Goal: Information Seeking & Learning: Learn about a topic

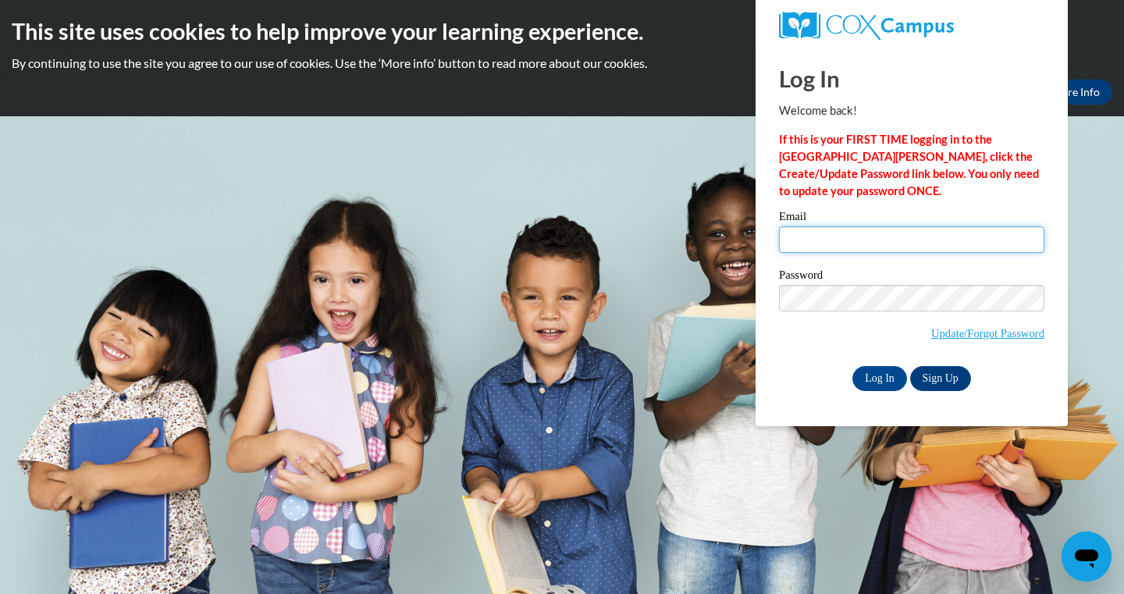
type input "lunderwood@springmont.com"
click at [876, 375] on input "Log In" at bounding box center [879, 378] width 55 height 25
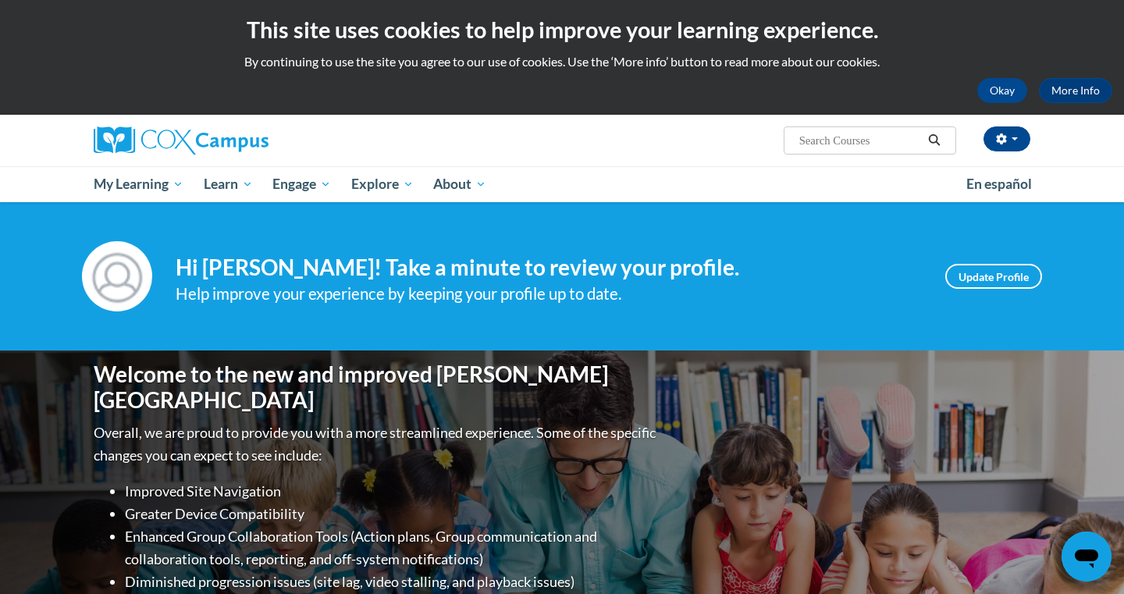
scroll to position [-1, 0]
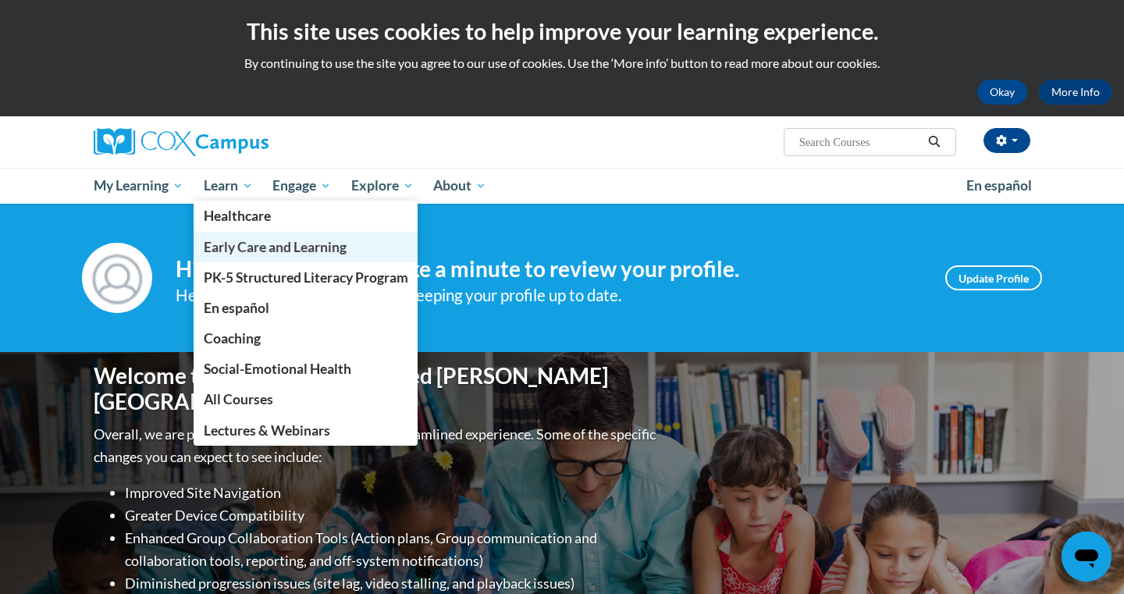
click at [235, 243] on span "Early Care and Learning" at bounding box center [275, 247] width 143 height 16
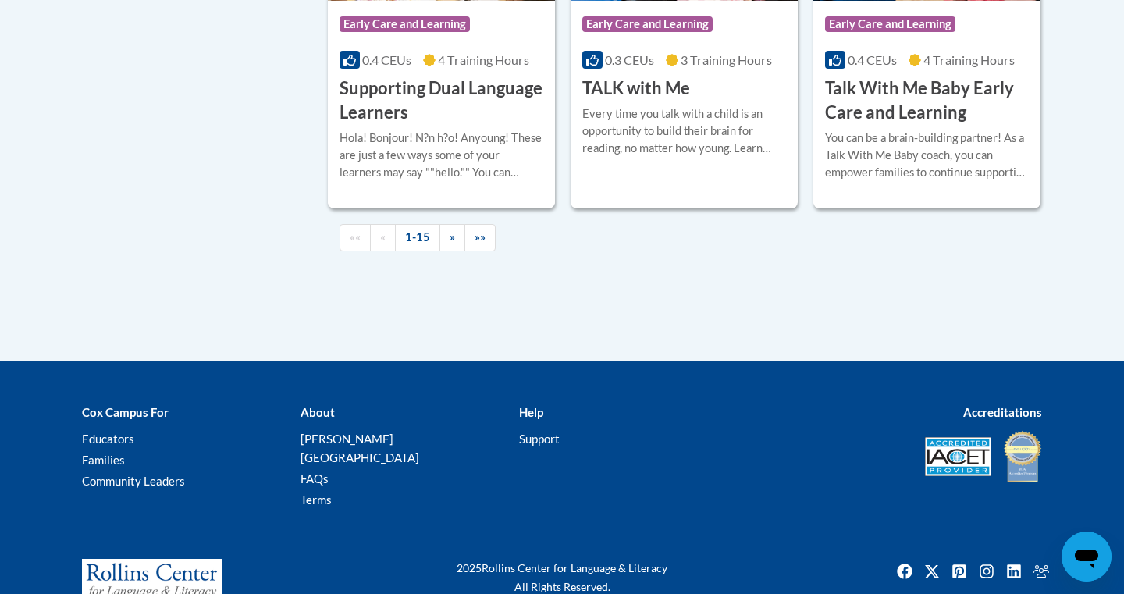
scroll to position [2469, 0]
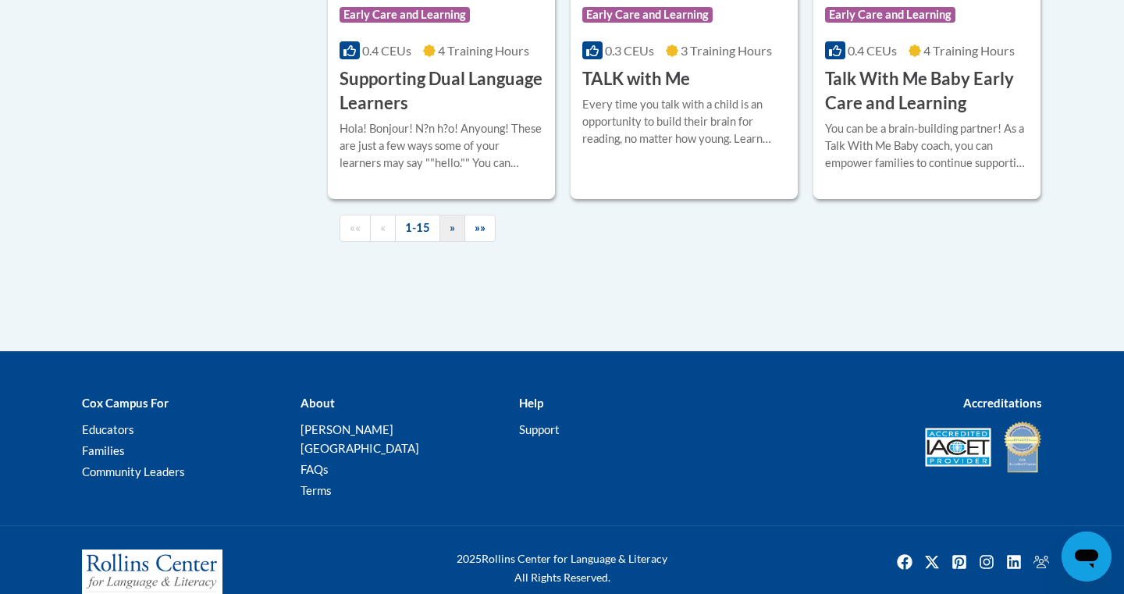
click at [454, 234] on span "»" at bounding box center [452, 227] width 5 height 13
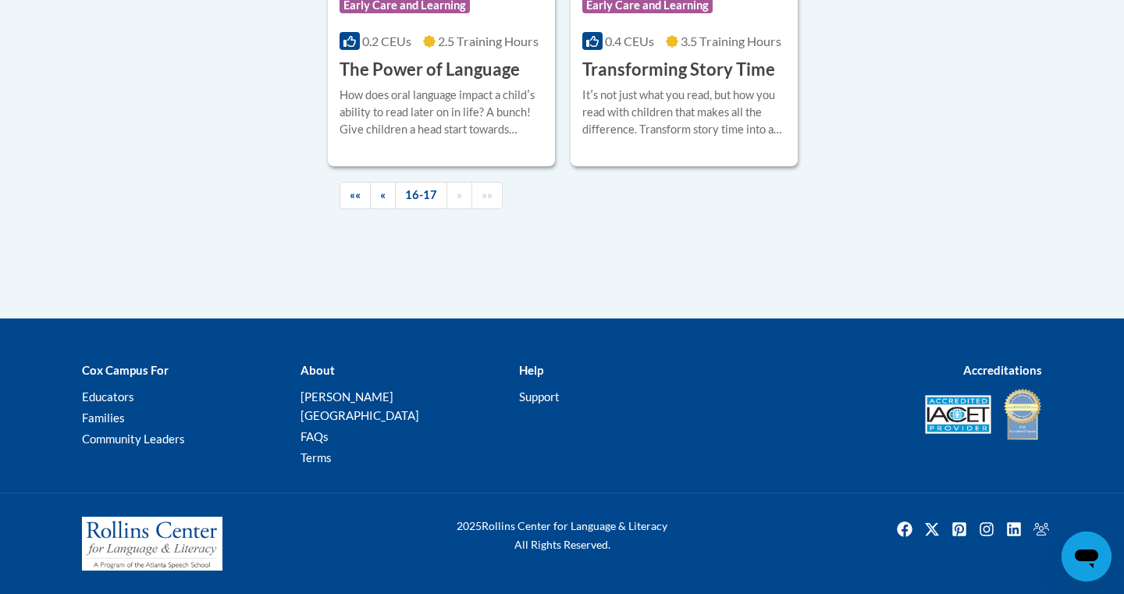
click at [461, 209] on link "»" at bounding box center [459, 195] width 26 height 27
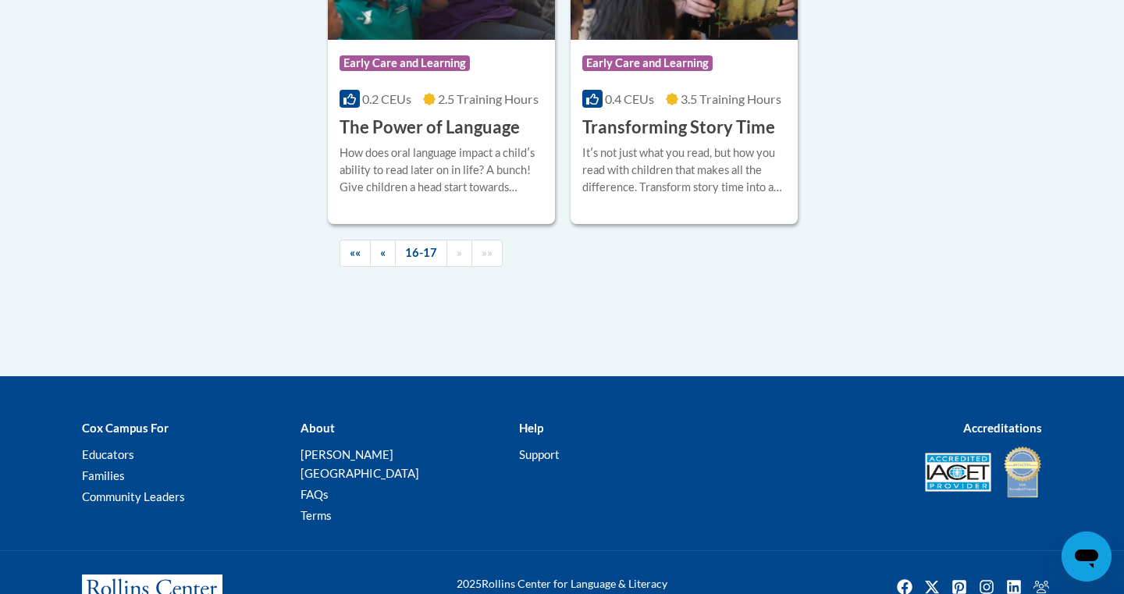
scroll to position [730, 0]
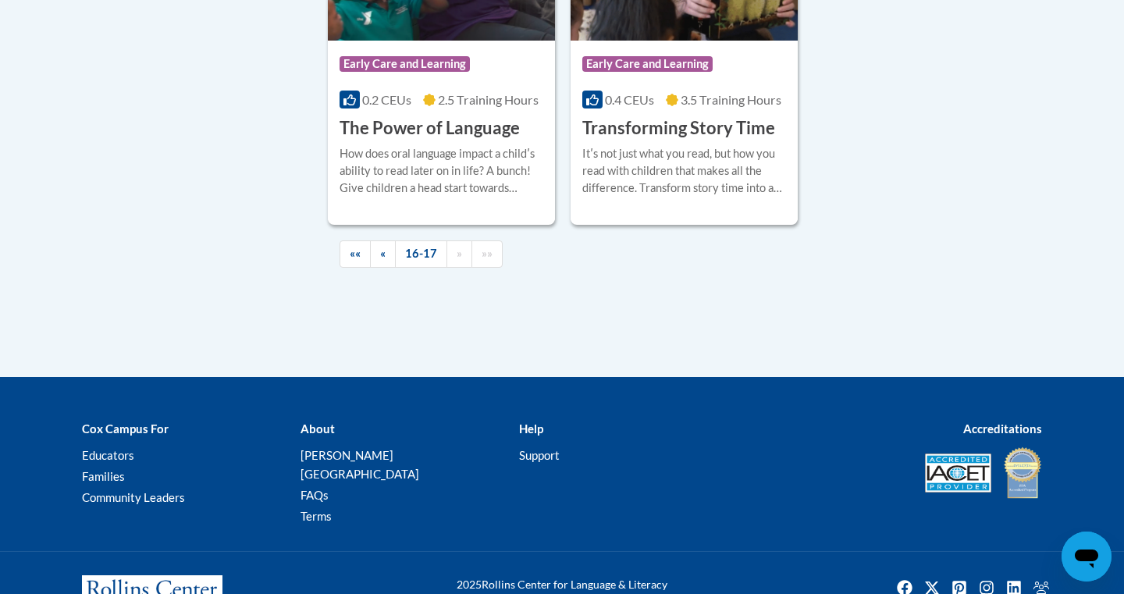
checkbox input "true"
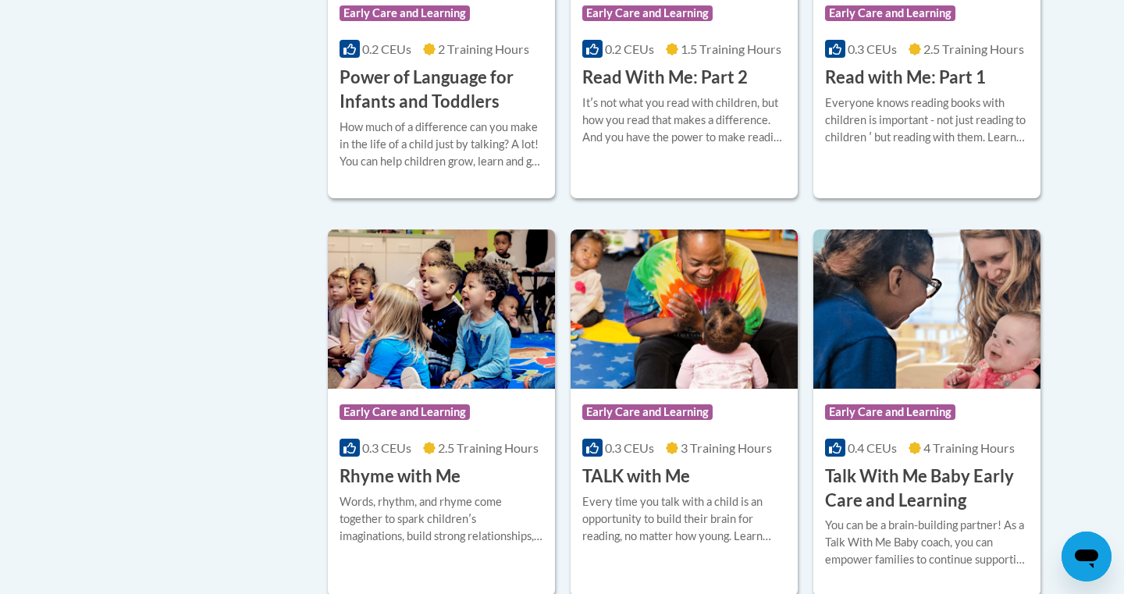
scroll to position [1217, 0]
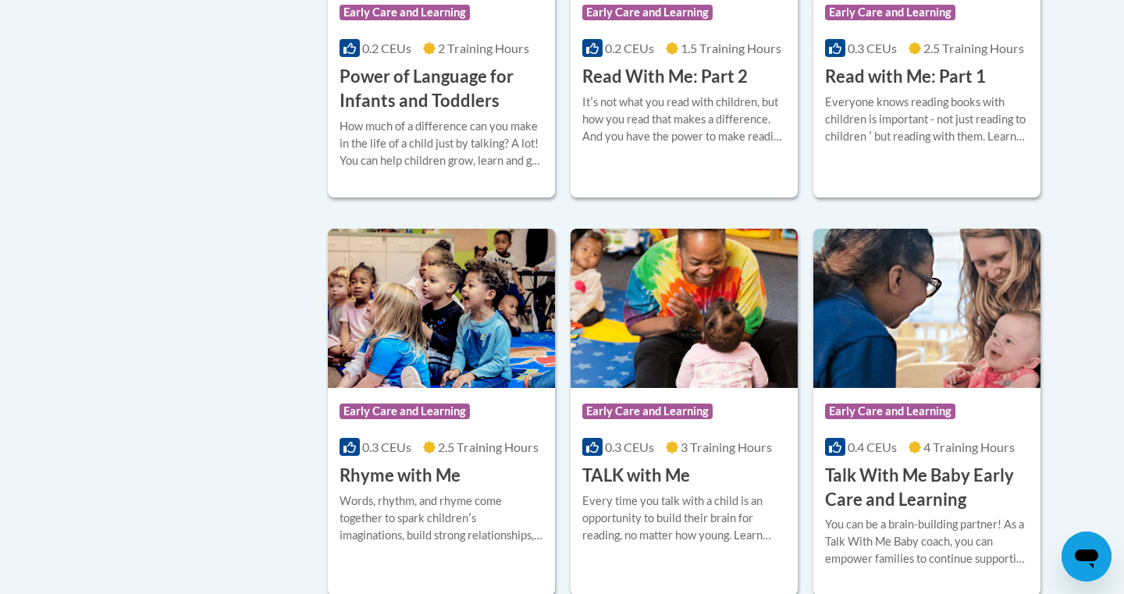
click at [887, 89] on h3 "Read with Me: Part 1" at bounding box center [905, 77] width 161 height 24
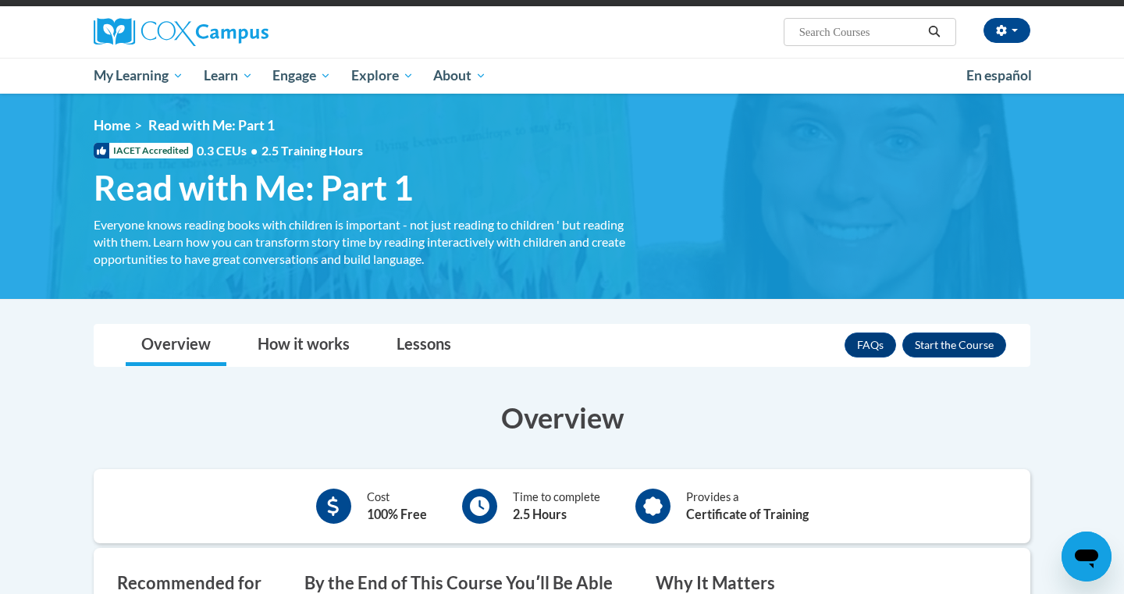
scroll to position [101, 0]
